Goal: Information Seeking & Learning: Learn about a topic

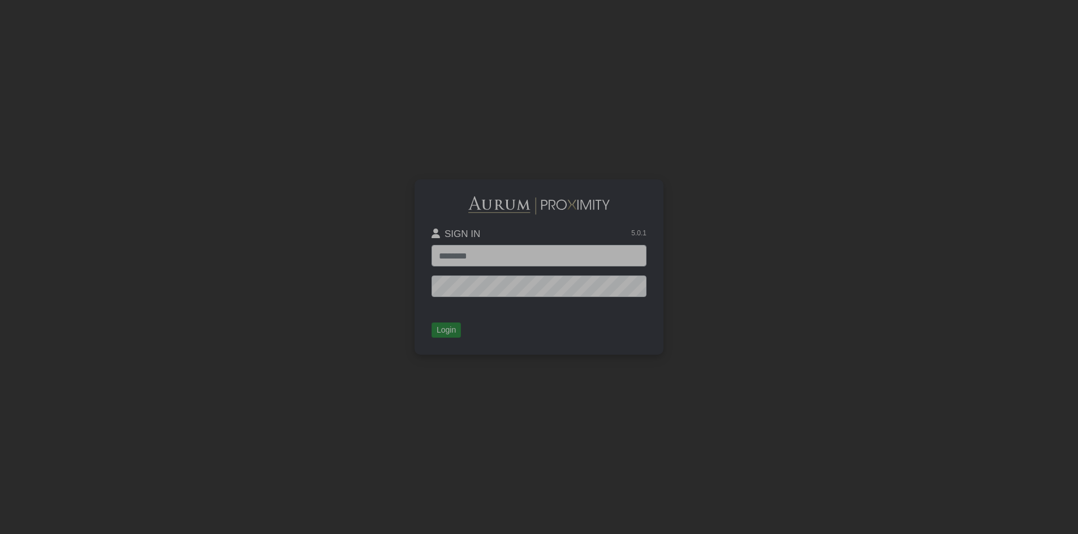
type input "*****"
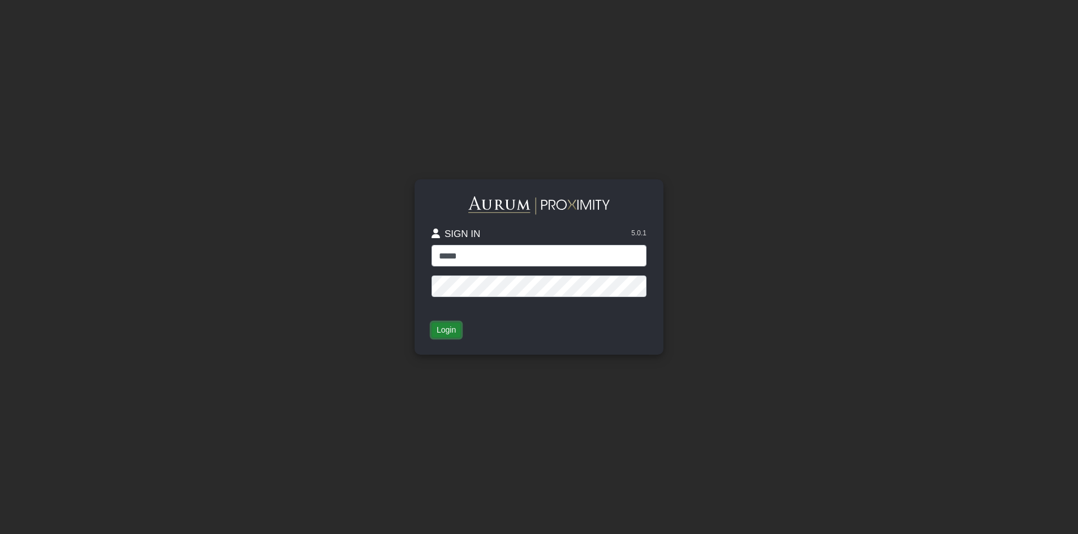
click at [447, 327] on button "Login" at bounding box center [445, 330] width 29 height 16
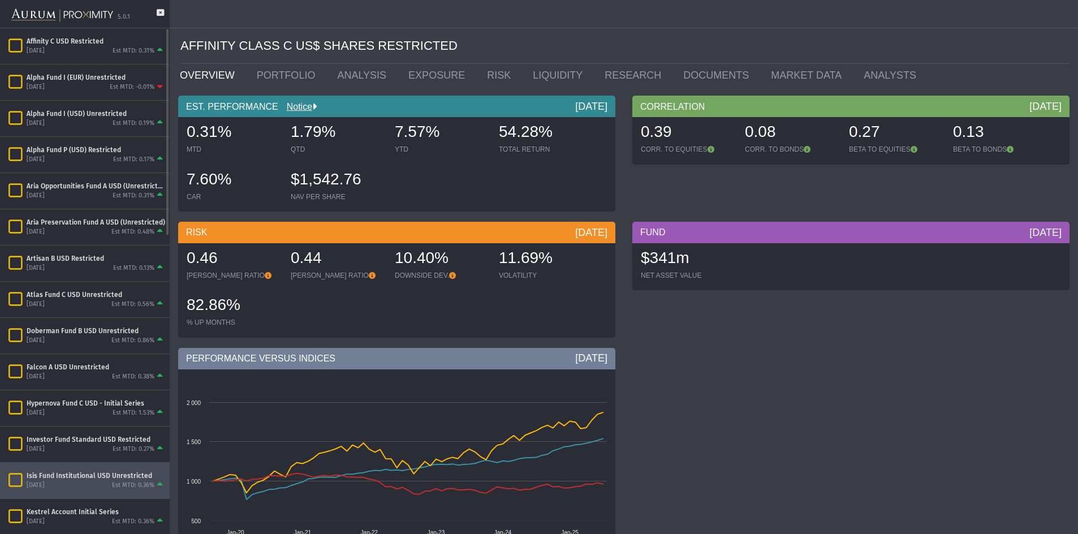
click at [54, 473] on div "Isis Fund Institutional USD Unrestricted" at bounding box center [96, 475] width 139 height 9
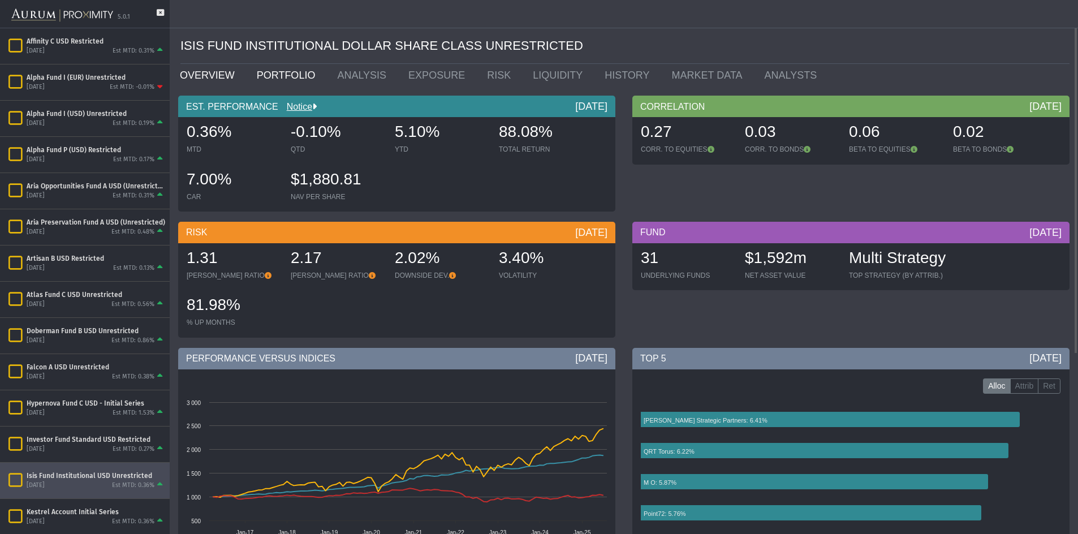
click at [299, 73] on link "PORTFOLIO" at bounding box center [288, 75] width 81 height 23
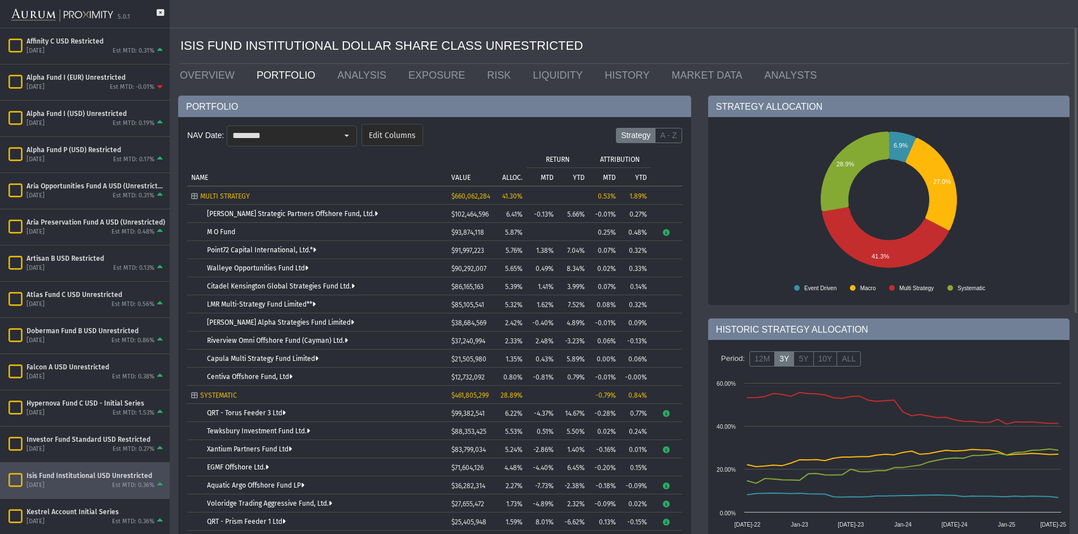
click at [577, 179] on p "YTD" at bounding box center [579, 178] width 12 height 8
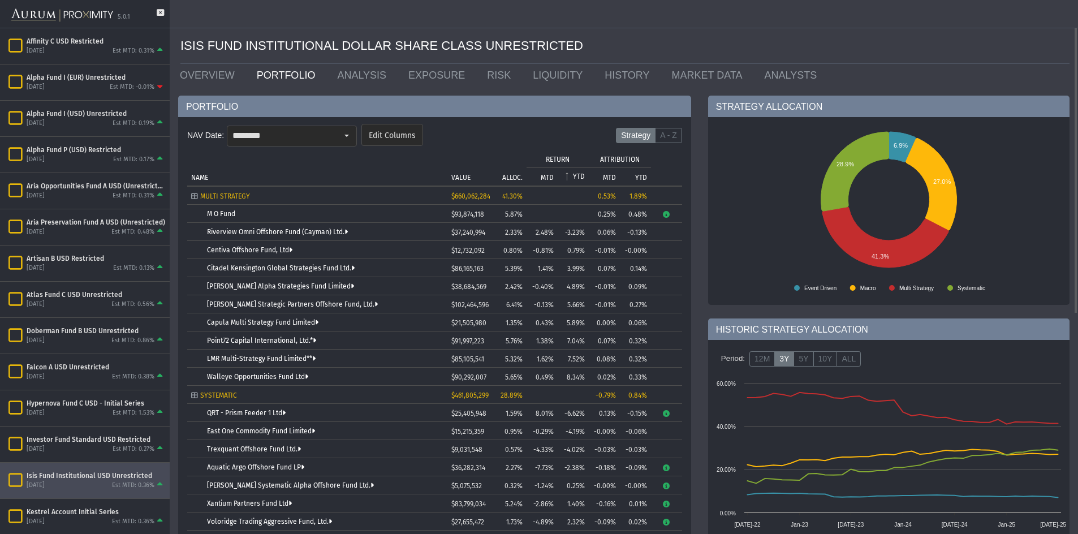
click at [577, 179] on p "YTD" at bounding box center [579, 176] width 12 height 8
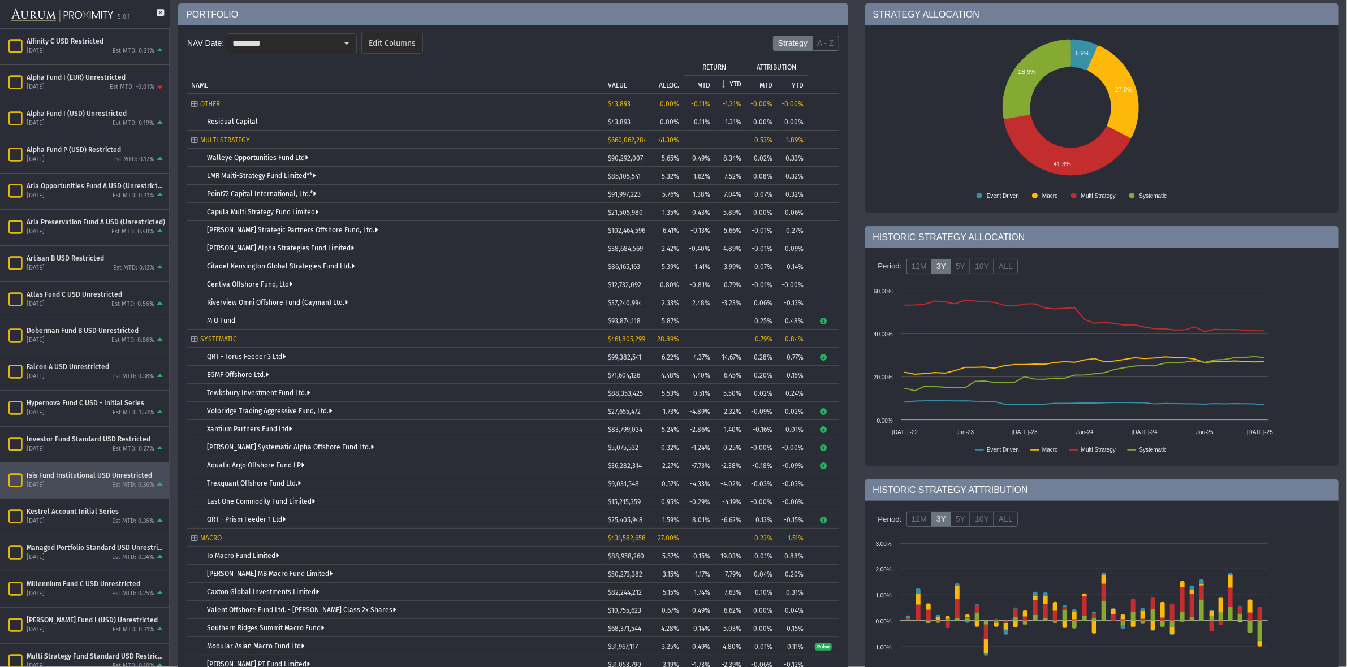
scroll to position [92, 0]
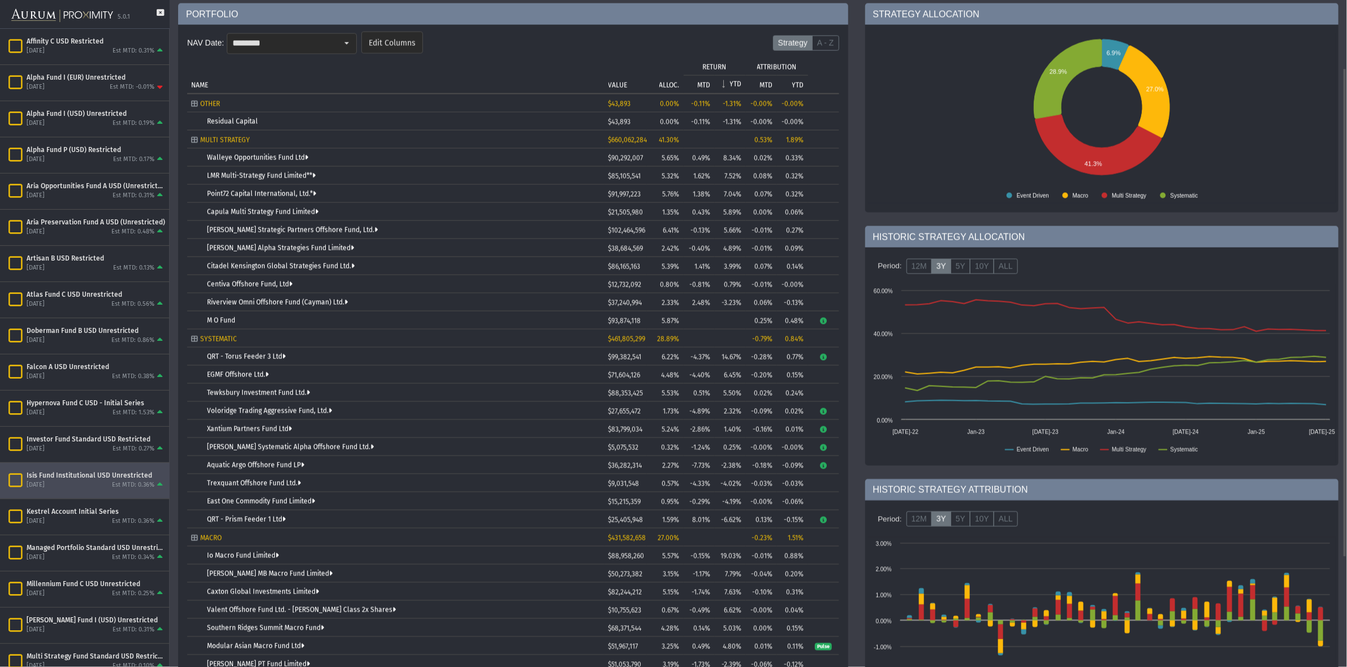
click at [1077, 105] on rect at bounding box center [1102, 119] width 468 height 170
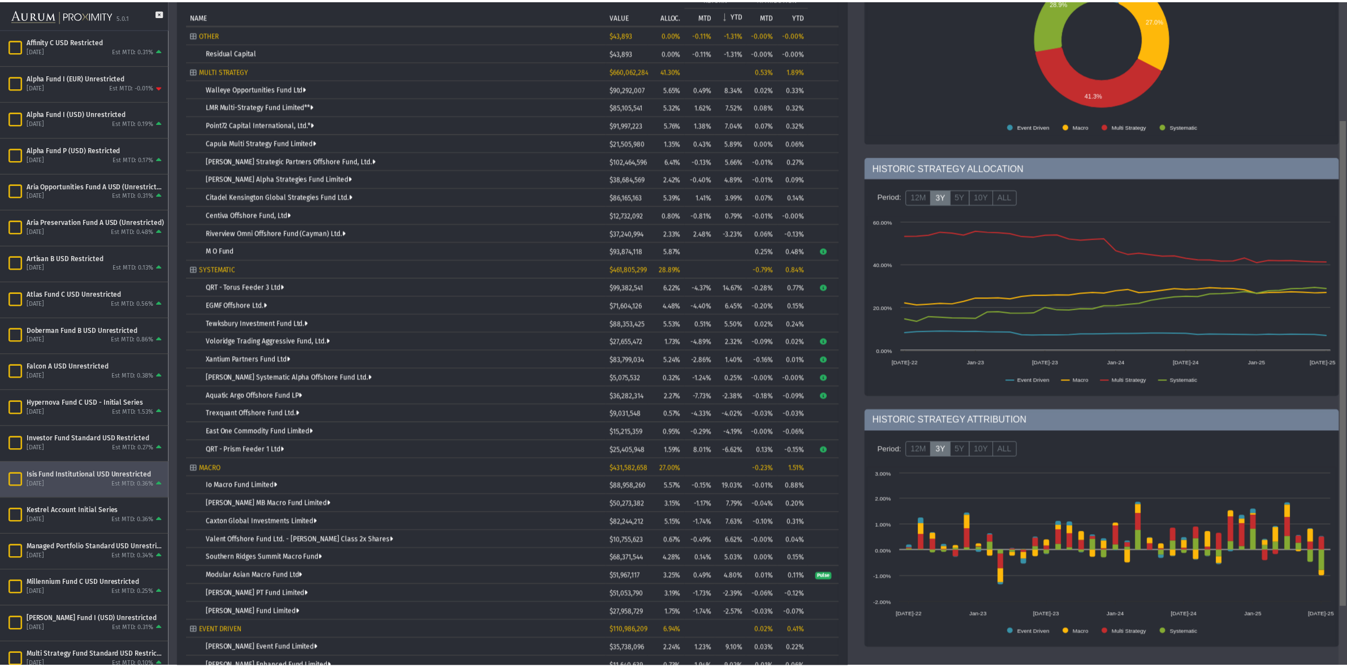
scroll to position [166, 0]
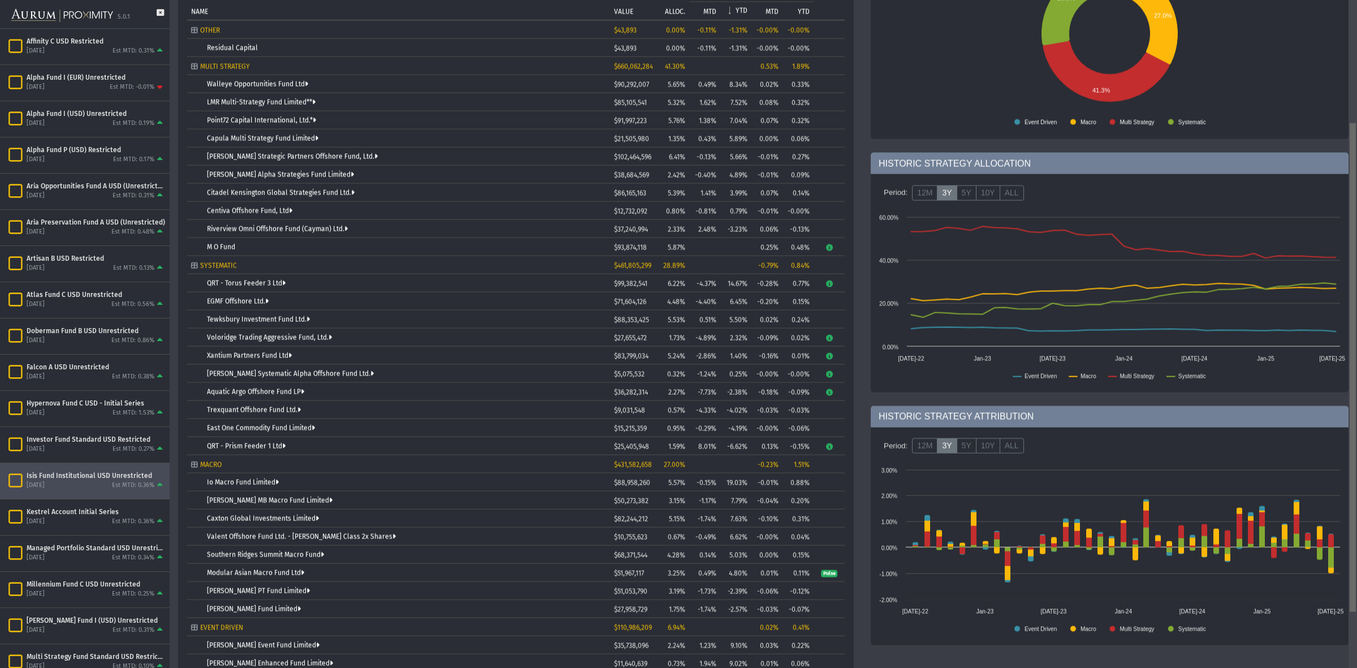
drag, startPoint x: 1353, startPoint y: 212, endPoint x: 1358, endPoint y: 275, distance: 63.6
click at [1077, 275] on html "5.0.1 Pull down to refresh... Release to refresh... Refreshing... Affinity C US…" at bounding box center [678, 334] width 1357 height 668
